Goal: Task Accomplishment & Management: Manage account settings

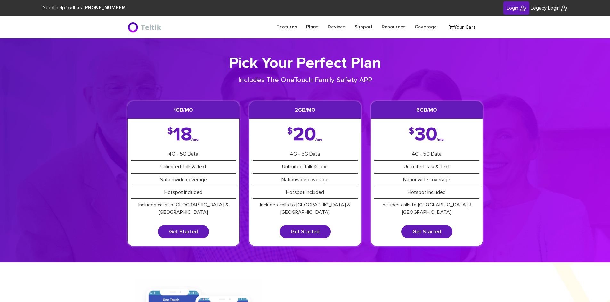
type input "[PERSON_NAME][EMAIL_ADDRESS][DOMAIN_NAME]"
click at [522, 4] on link "Login" at bounding box center [516, 8] width 26 height 14
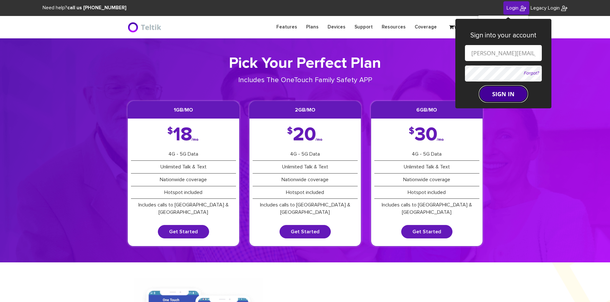
click at [508, 91] on button "SIGN IN" at bounding box center [503, 94] width 48 height 16
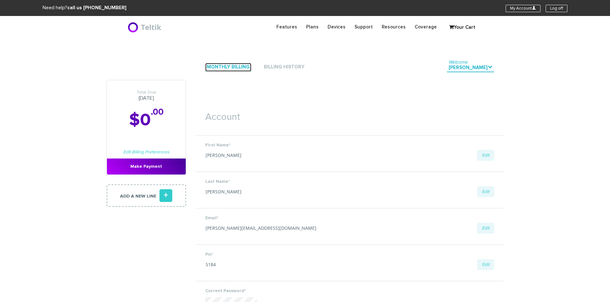
click at [228, 70] on link "Monthly Billing" at bounding box center [228, 67] width 46 height 9
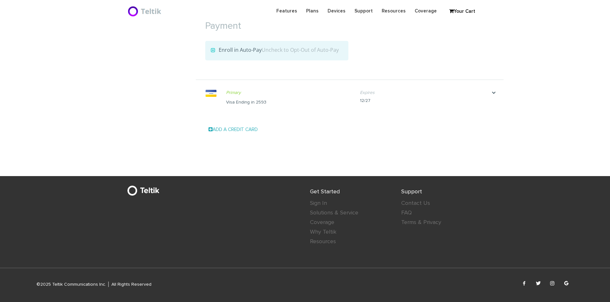
scroll to position [234, 0]
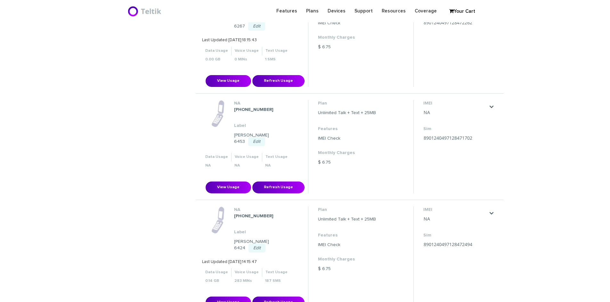
scroll to position [288, 0]
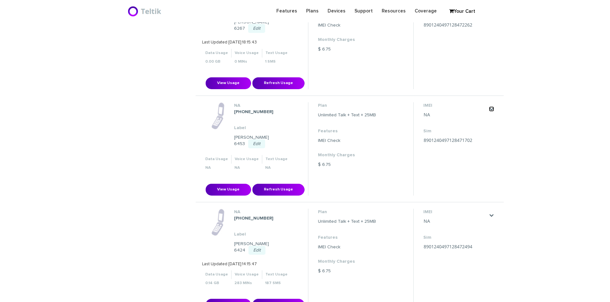
click at [490, 107] on link "." at bounding box center [491, 109] width 5 height 5
click at [491, 107] on link "." at bounding box center [491, 109] width 5 height 5
click at [492, 107] on link "." at bounding box center [491, 109] width 5 height 5
click at [207, 119] on figure at bounding box center [218, 115] width 32 height 27
click at [491, 107] on link "." at bounding box center [491, 109] width 5 height 5
